Goal: Find specific page/section: Find specific page/section

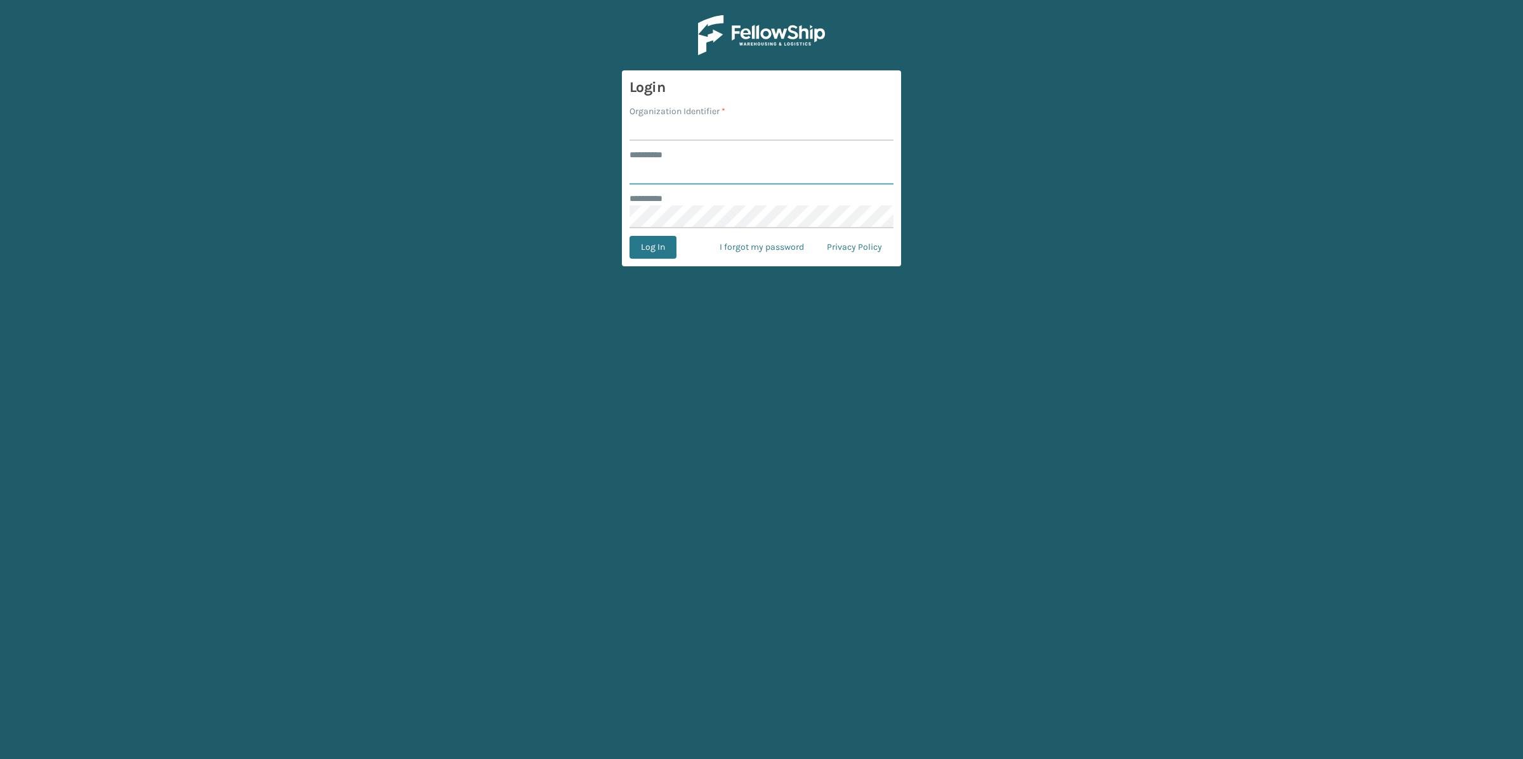
type input "*****"
click at [708, 123] on input "Organization Identifier *" at bounding box center [761, 129] width 264 height 23
type input "SleepGeekz"
click at [671, 256] on button "Log In" at bounding box center [652, 247] width 47 height 23
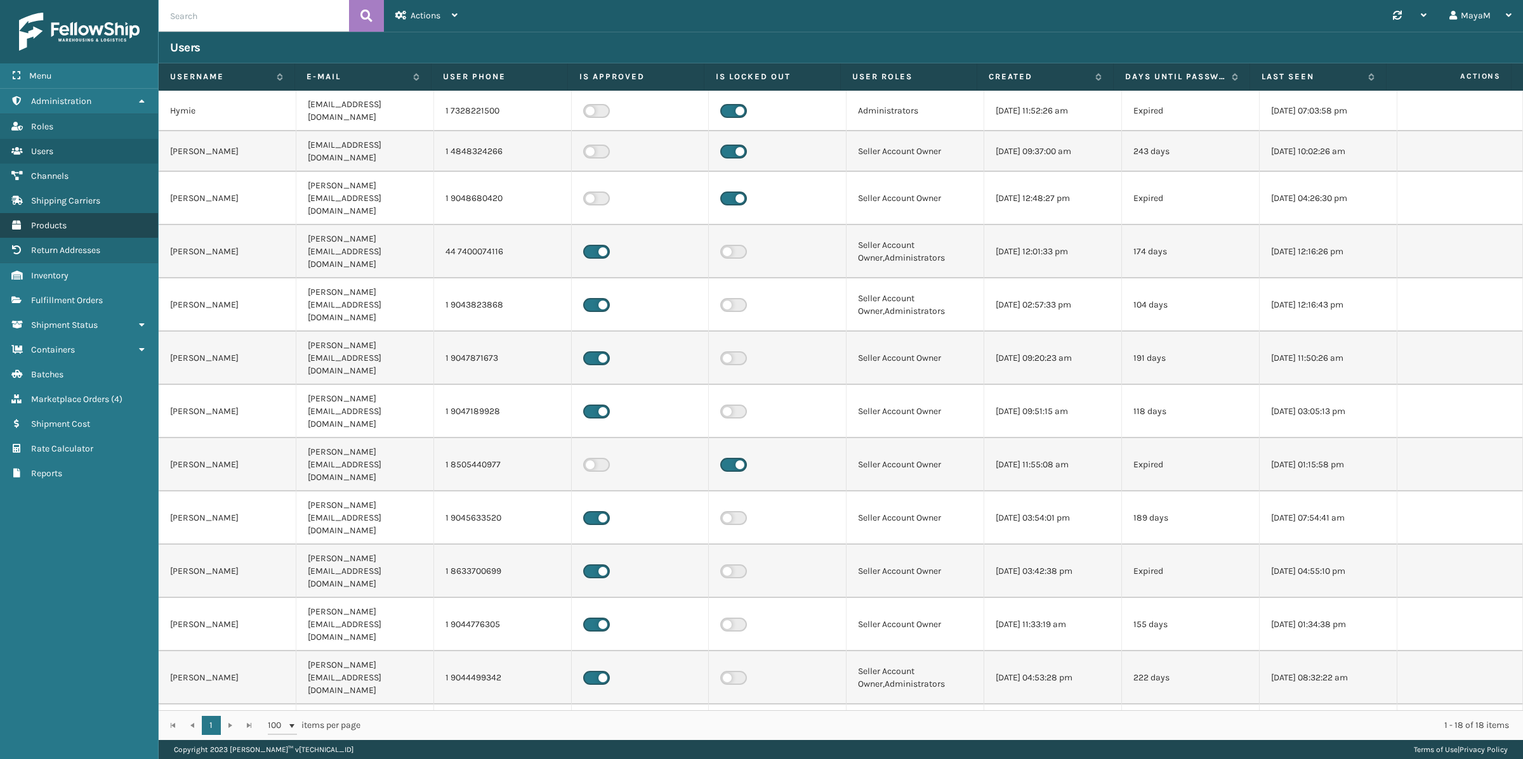
click at [60, 218] on link "Products" at bounding box center [79, 225] width 158 height 25
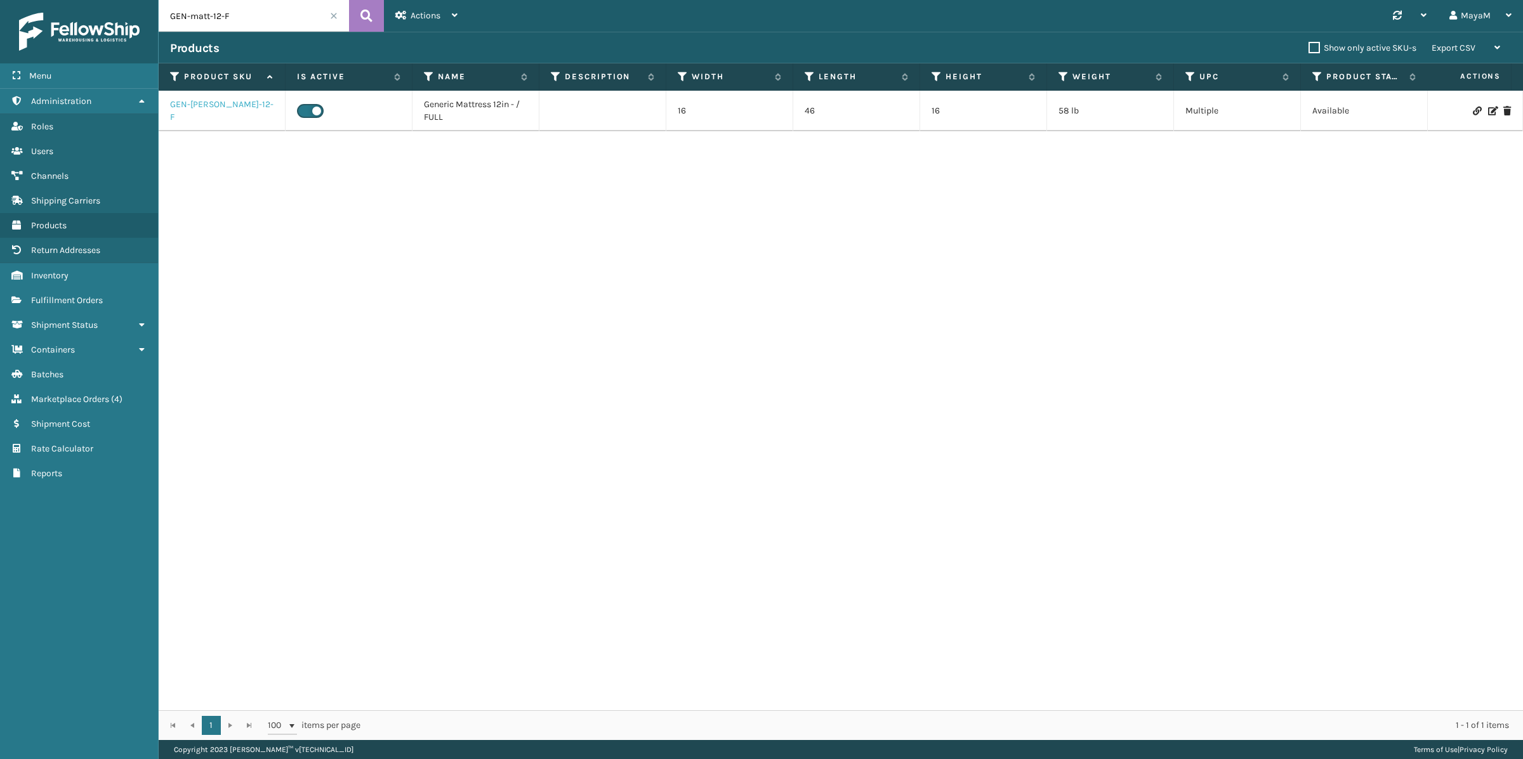
click at [221, 115] on link "GEN-[PERSON_NAME]-12-F" at bounding box center [221, 110] width 103 height 25
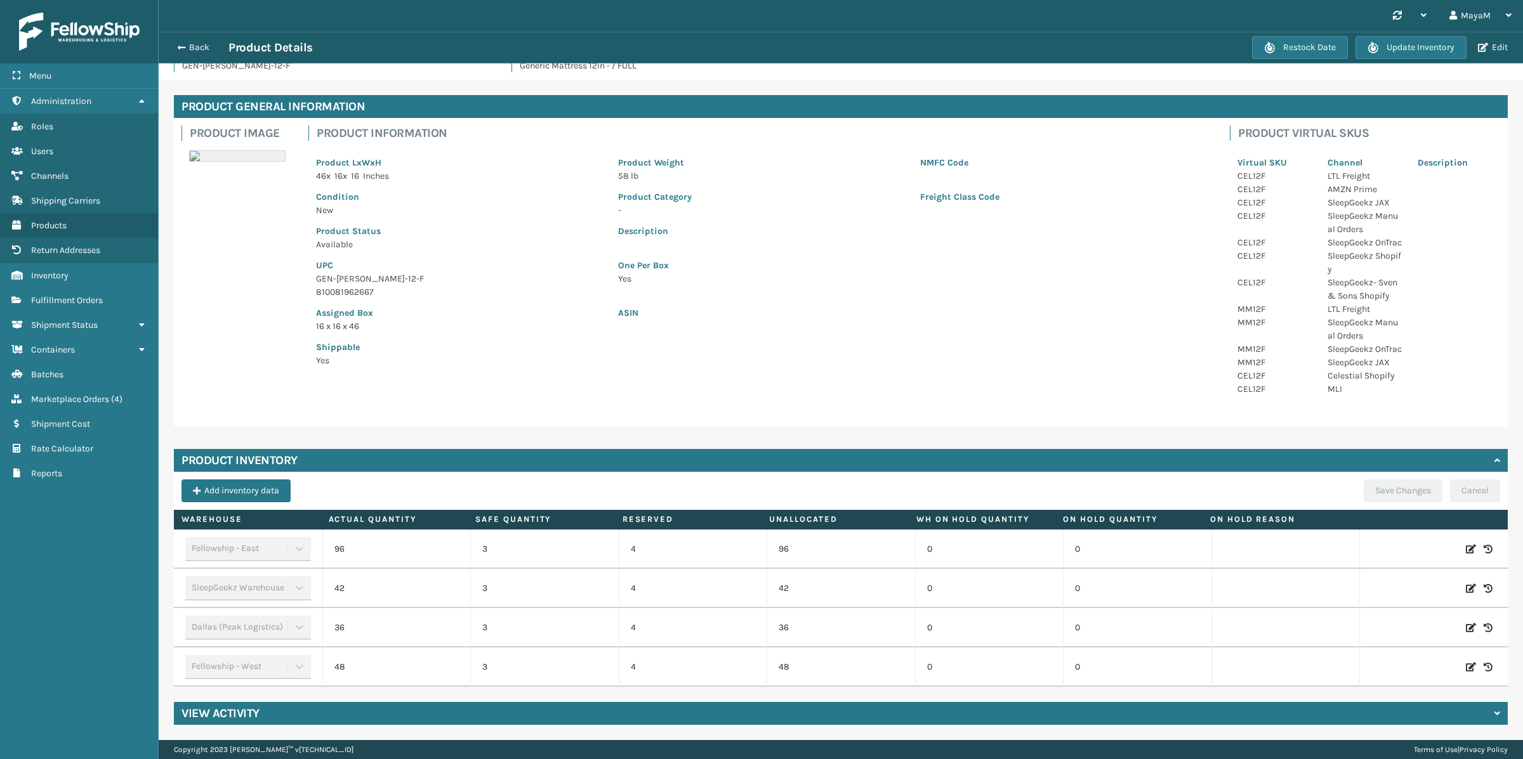
scroll to position [54, 0]
